Goal: Task Accomplishment & Management: Manage account settings

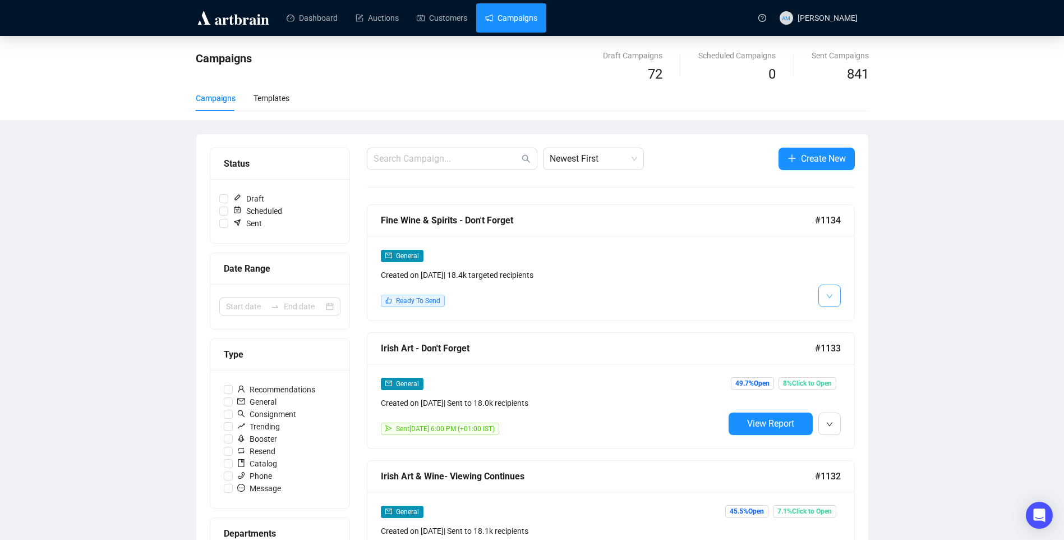
drag, startPoint x: 824, startPoint y: 294, endPoint x: 822, endPoint y: 302, distance: 8.2
click at [824, 294] on button "button" at bounding box center [829, 295] width 22 height 22
click at [838, 319] on li "Edit" at bounding box center [849, 320] width 59 height 18
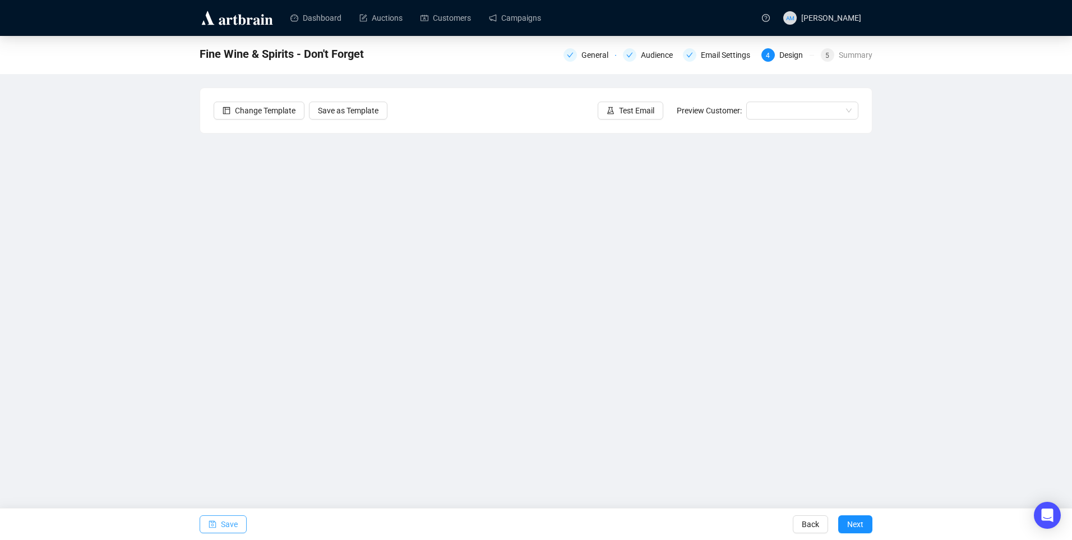
click at [225, 524] on span "Save" at bounding box center [229, 523] width 17 height 31
click at [226, 528] on span "Save" at bounding box center [229, 523] width 17 height 31
click at [848, 58] on div "Summary" at bounding box center [856, 54] width 34 height 13
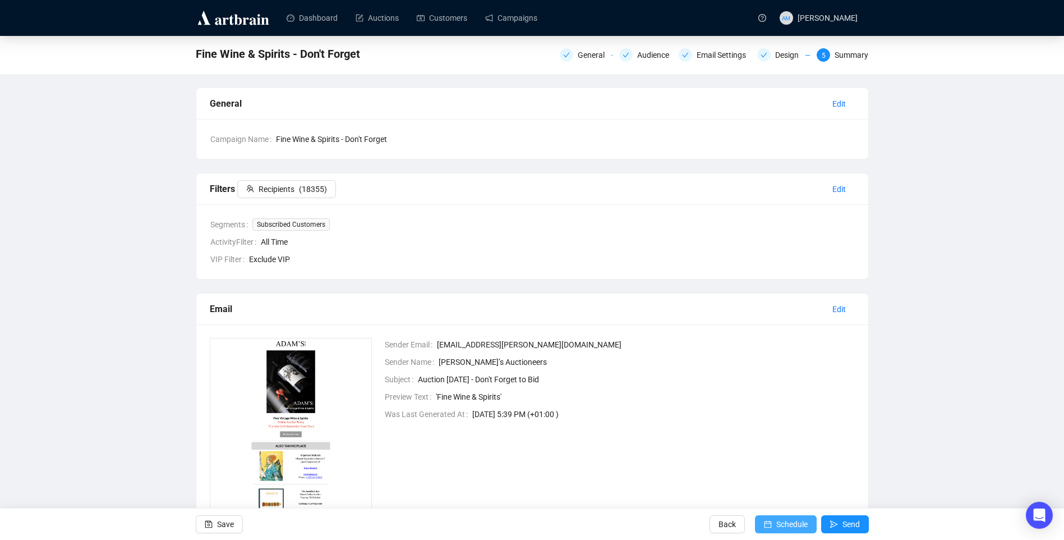
click at [773, 524] on button "Schedule" at bounding box center [786, 524] width 62 height 18
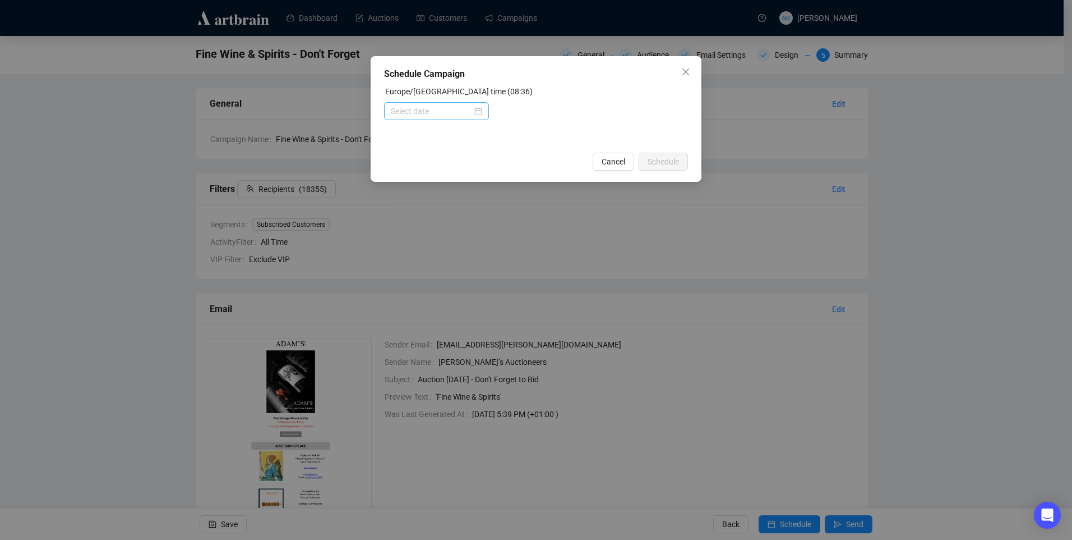
click at [481, 109] on div at bounding box center [436, 111] width 91 height 12
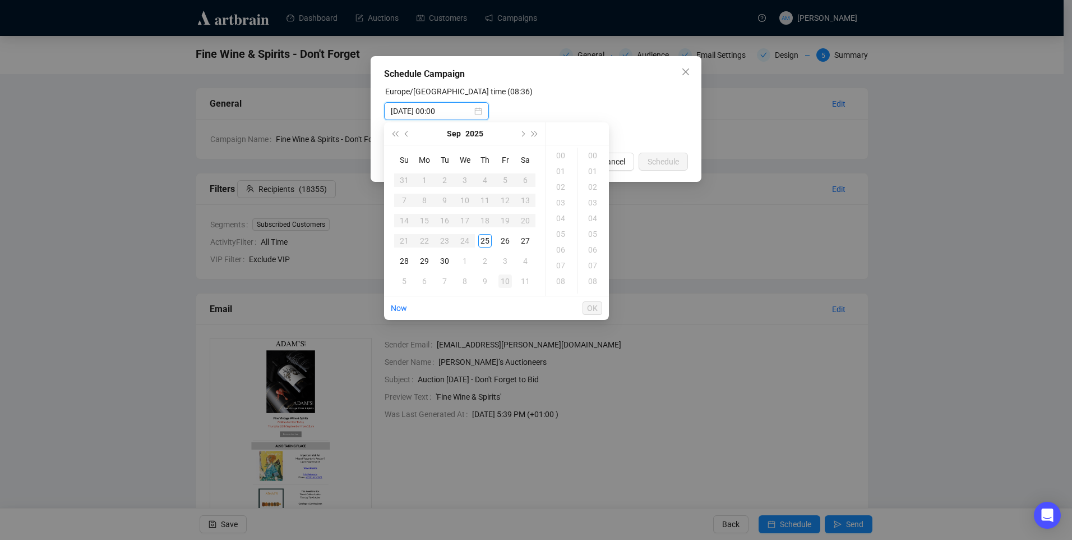
type input "[DATE] 00:00"
click at [490, 245] on div "25" at bounding box center [484, 240] width 13 height 13
click at [594, 282] on div "08" at bounding box center [593, 281] width 27 height 16
type input "[DATE] 09:08"
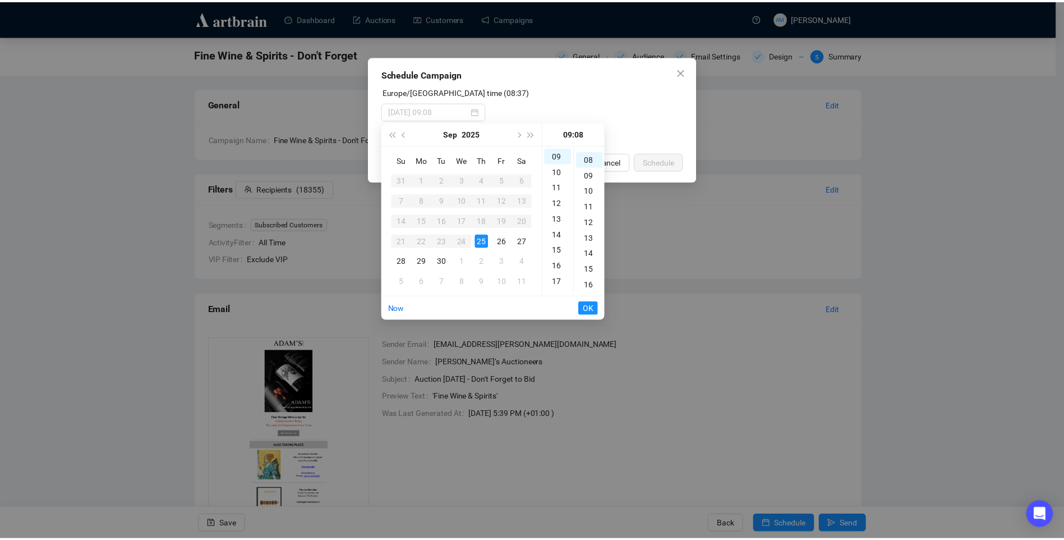
scroll to position [126, 0]
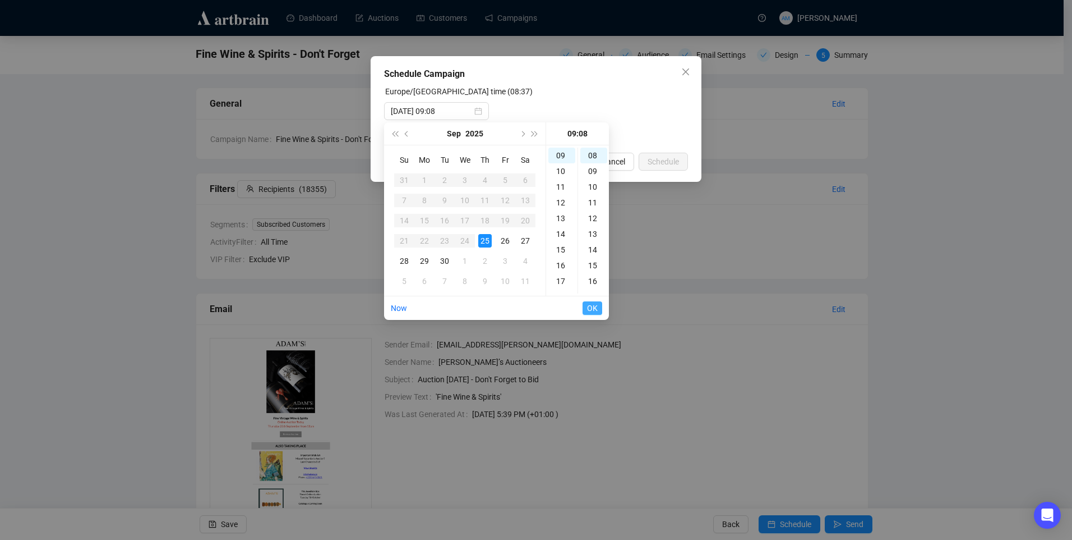
click at [589, 310] on span "OK" at bounding box center [592, 307] width 11 height 21
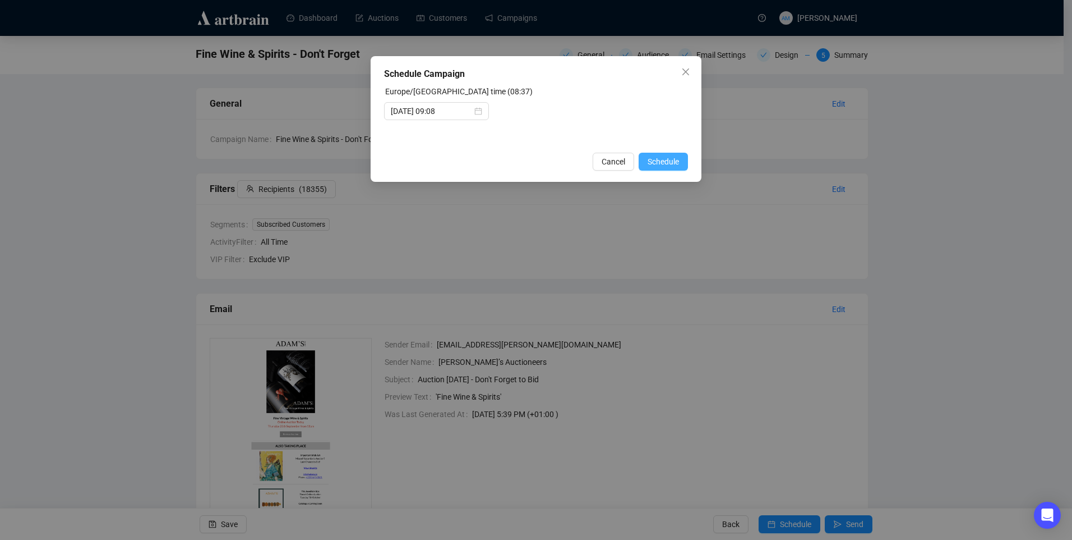
click at [667, 168] on button "Schedule" at bounding box center [663, 162] width 49 height 18
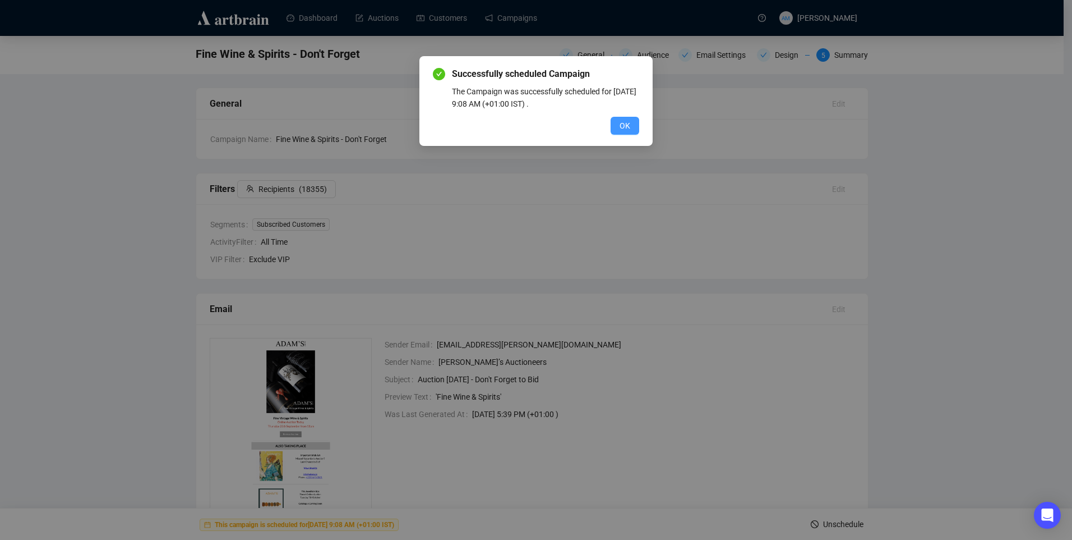
click at [636, 127] on button "OK" at bounding box center [625, 126] width 29 height 18
